Goal: Information Seeking & Learning: Learn about a topic

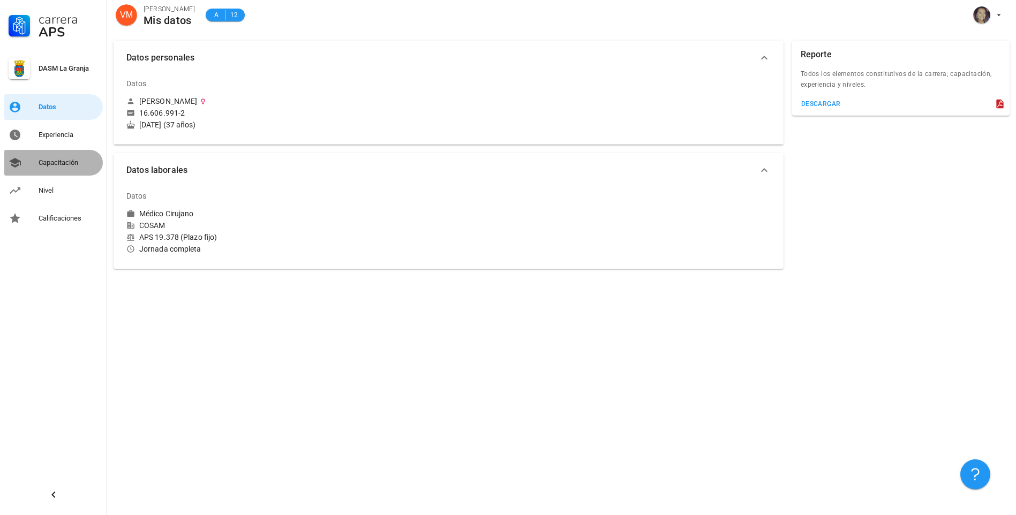
click at [55, 160] on div "Capacitación" at bounding box center [69, 163] width 60 height 9
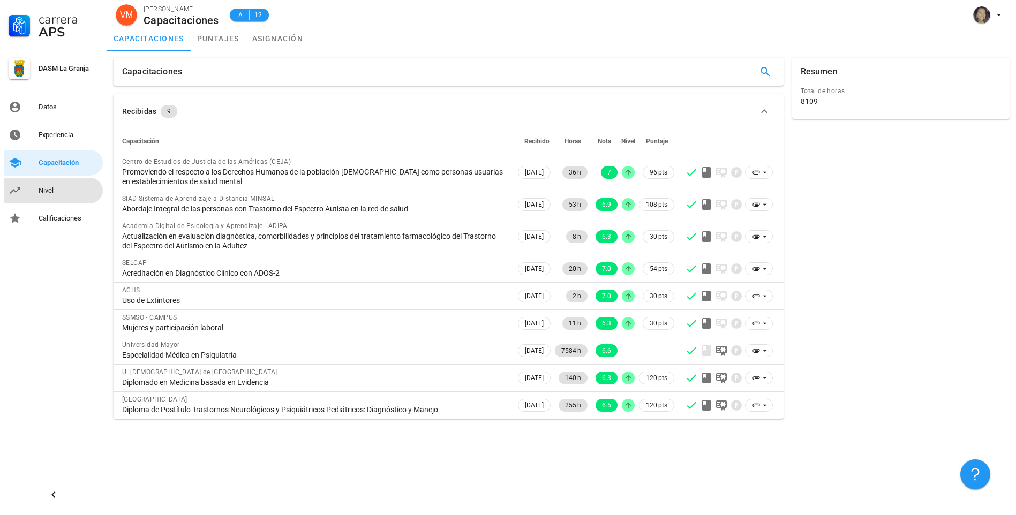
click at [59, 182] on div "Nivel" at bounding box center [69, 190] width 60 height 17
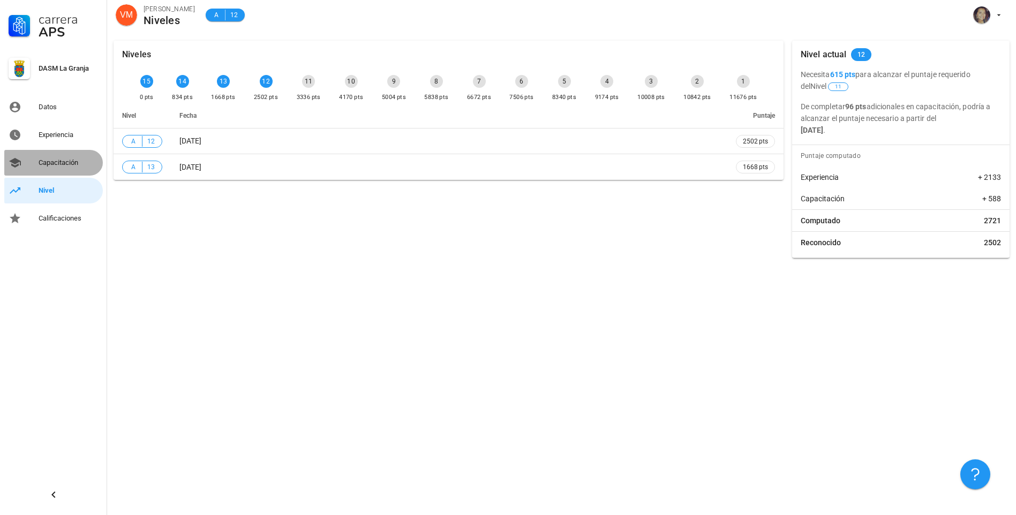
click at [35, 173] on link "Capacitación" at bounding box center [53, 163] width 99 height 26
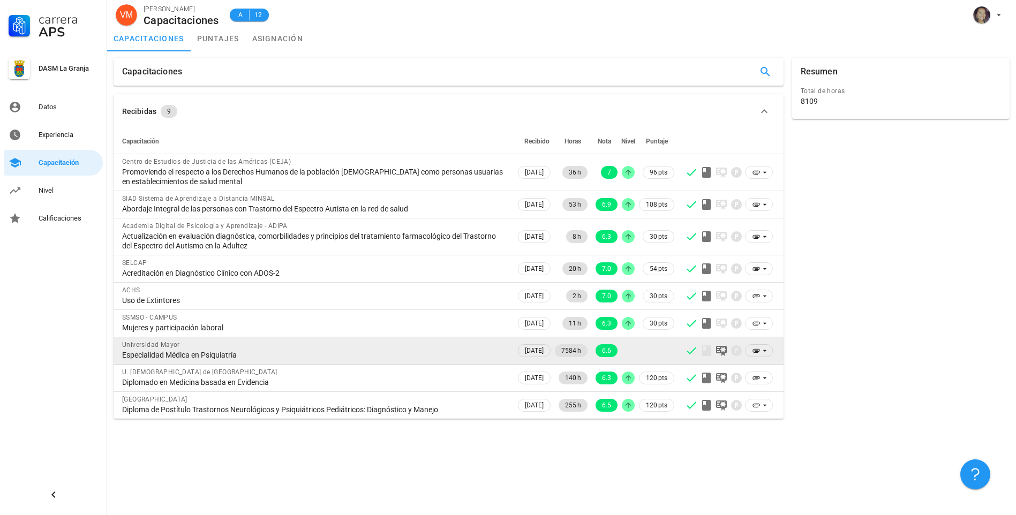
click at [664, 349] on td at bounding box center [657, 350] width 40 height 27
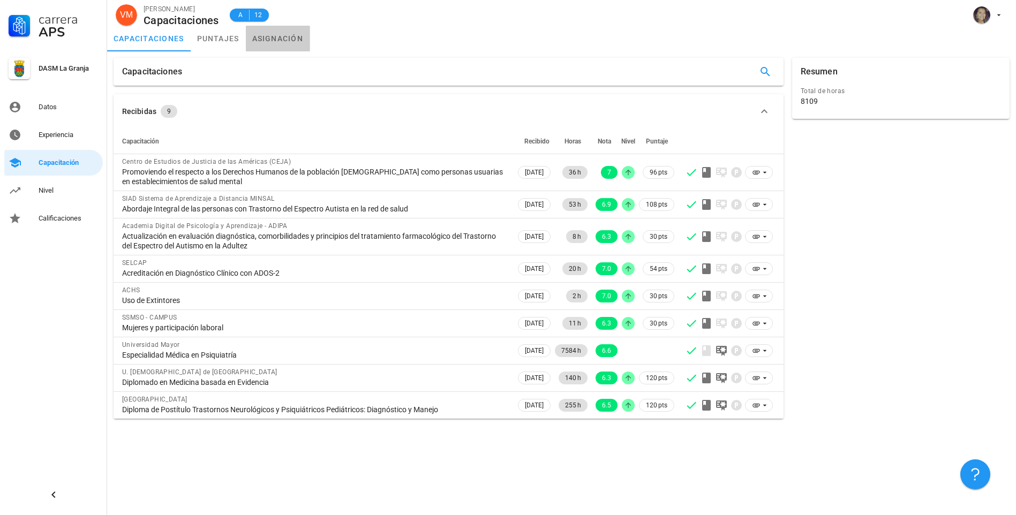
click at [265, 40] on link "asignación" at bounding box center [278, 39] width 64 height 26
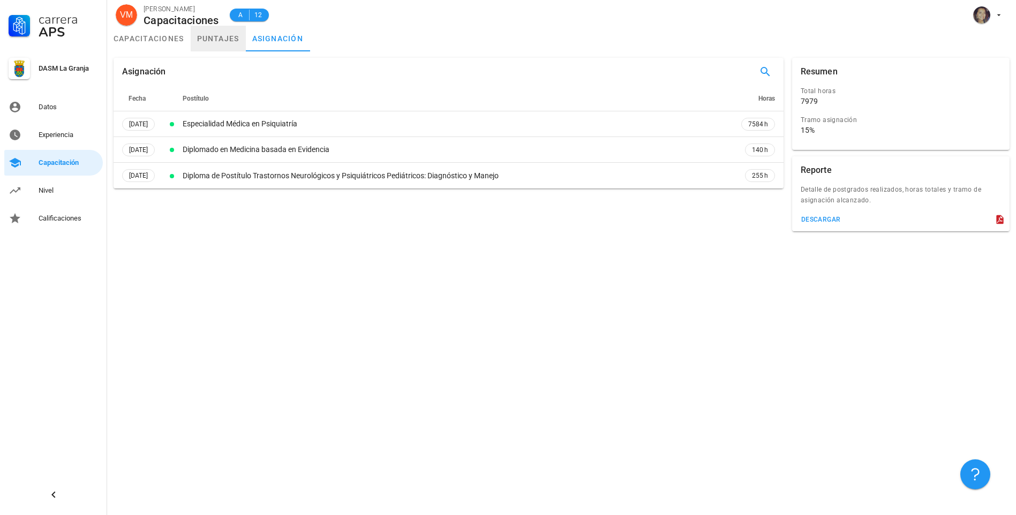
click at [193, 38] on link "puntajes" at bounding box center [218, 39] width 55 height 26
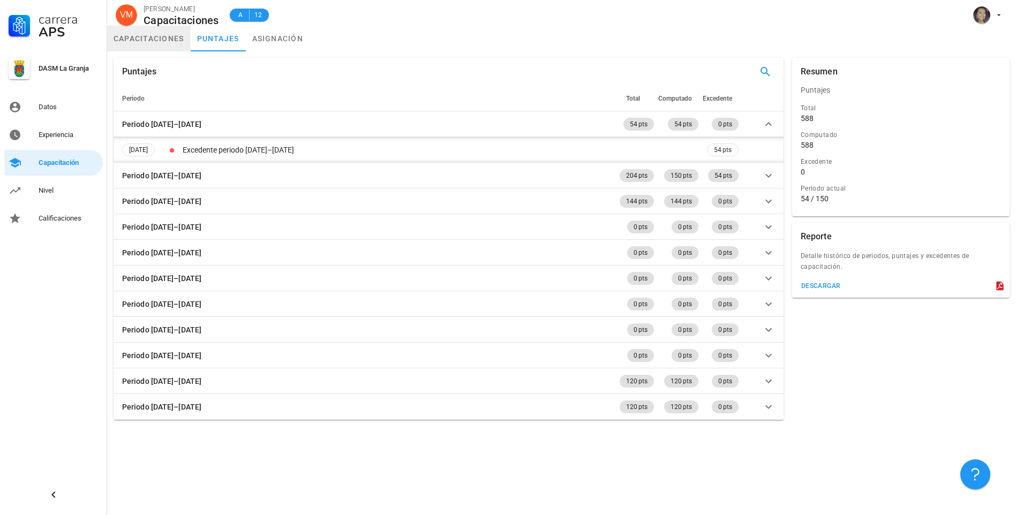
click at [127, 46] on link "capacitaciones" at bounding box center [149, 39] width 84 height 26
